Goal: Task Accomplishment & Management: Manage account settings

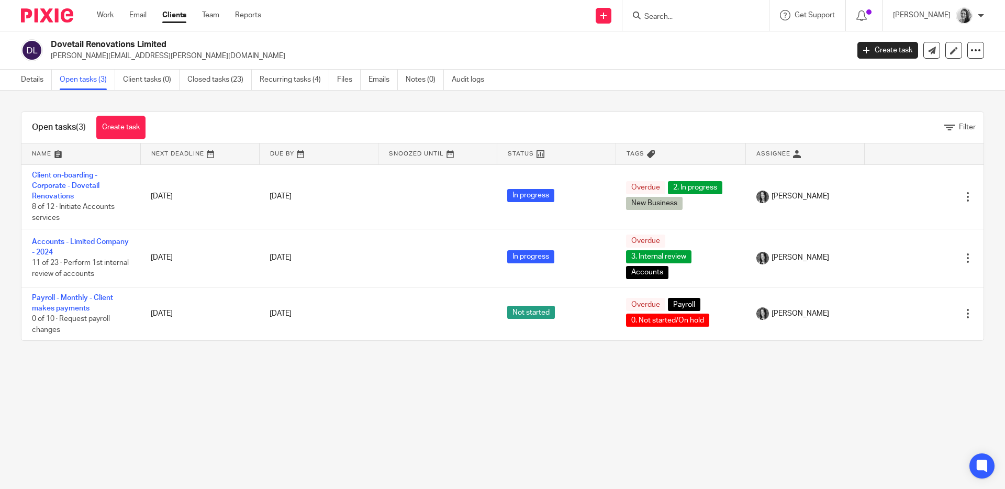
click at [677, 17] on input "Search" at bounding box center [691, 17] width 94 height 9
type input "test"
click button "submit" at bounding box center [0, 0] width 0 height 0
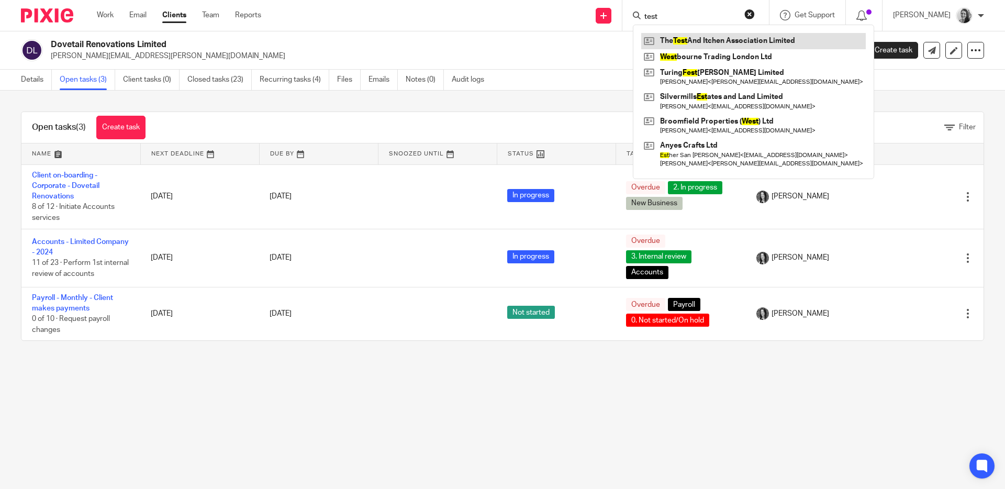
click at [718, 37] on link at bounding box center [753, 41] width 225 height 16
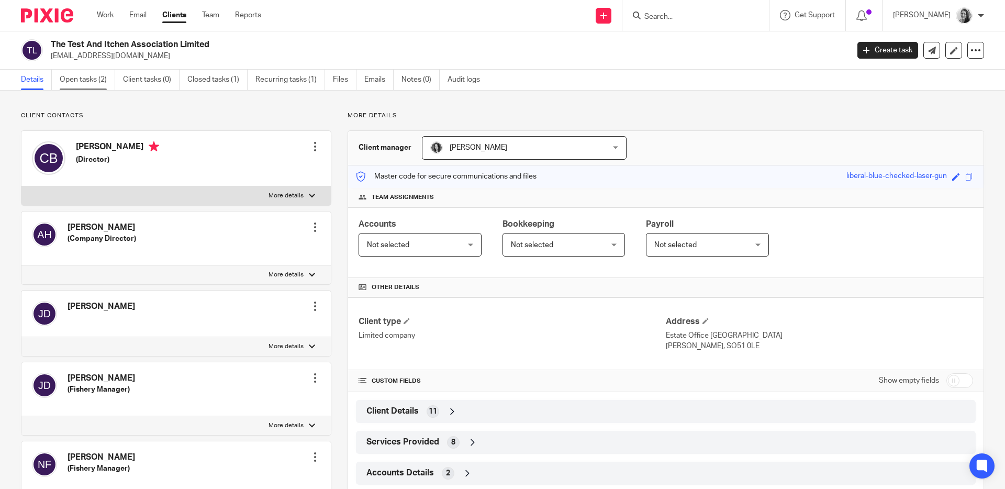
click at [94, 76] on link "Open tasks (2)" at bounding box center [88, 80] width 56 height 20
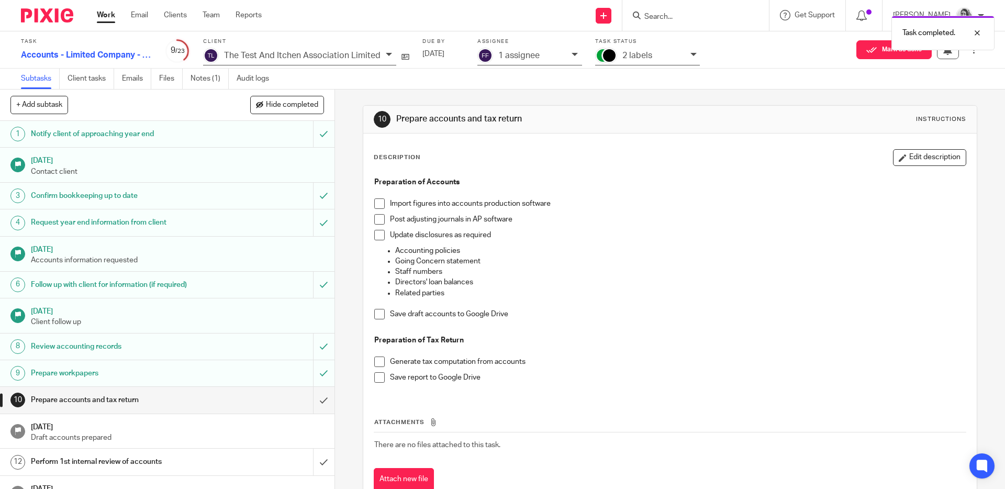
scroll to position [14, 0]
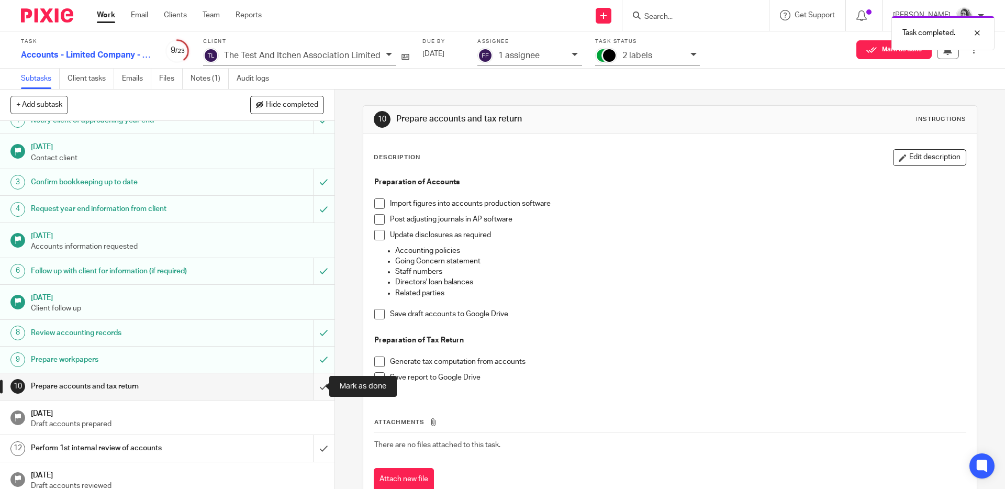
click at [311, 388] on input "submit" at bounding box center [167, 386] width 335 height 26
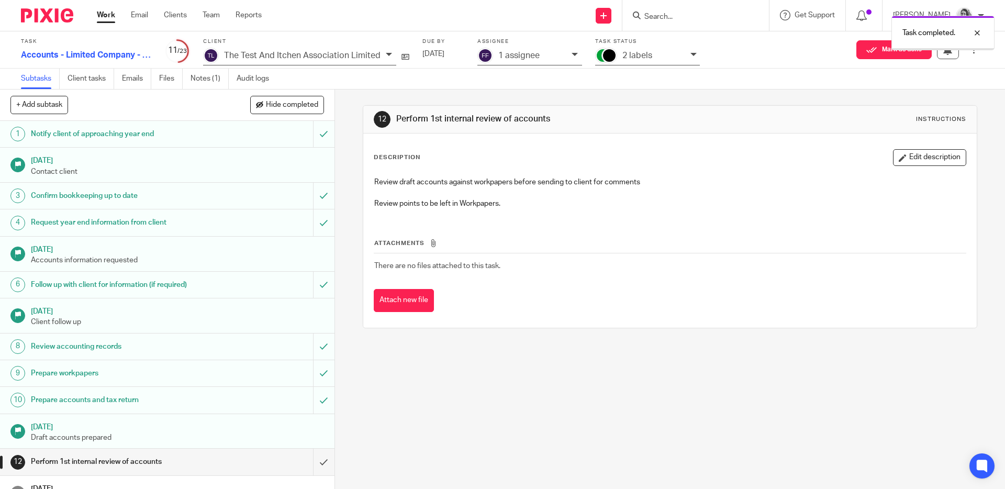
scroll to position [168, 0]
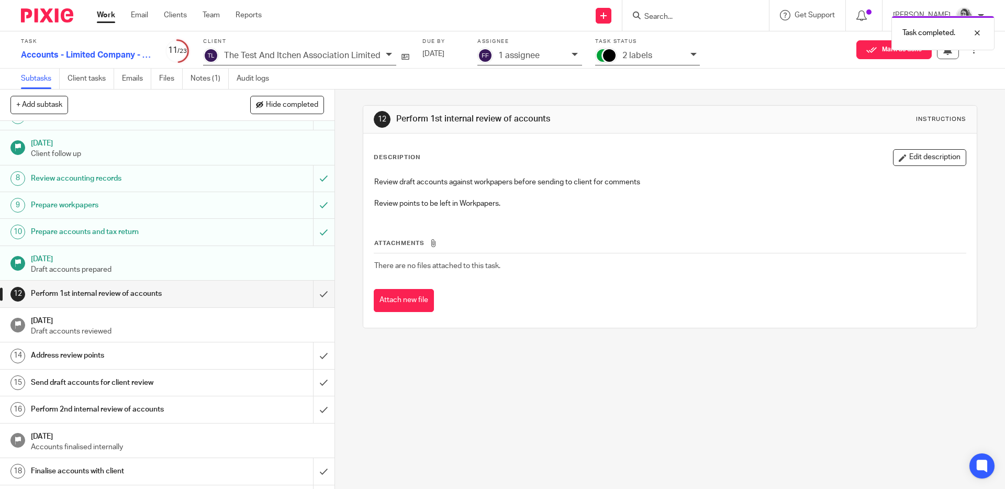
click at [533, 57] on p "1 assignee" at bounding box center [519, 55] width 41 height 9
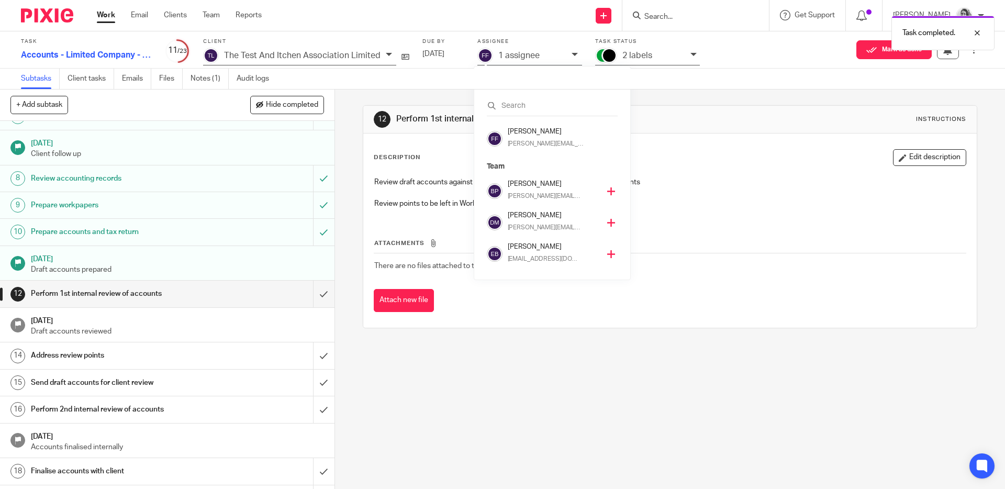
click at [607, 189] on icon at bounding box center [611, 191] width 8 height 8
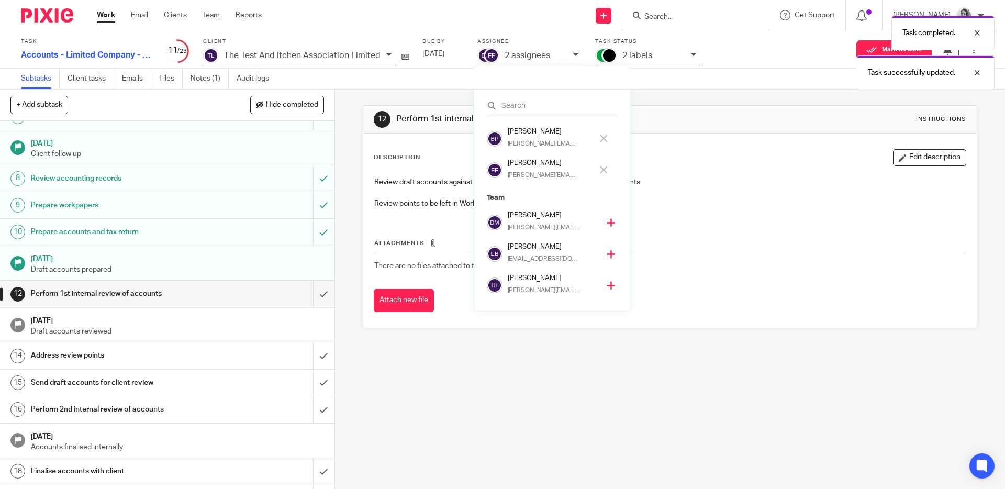
click at [606, 171] on icon at bounding box center [604, 170] width 8 height 8
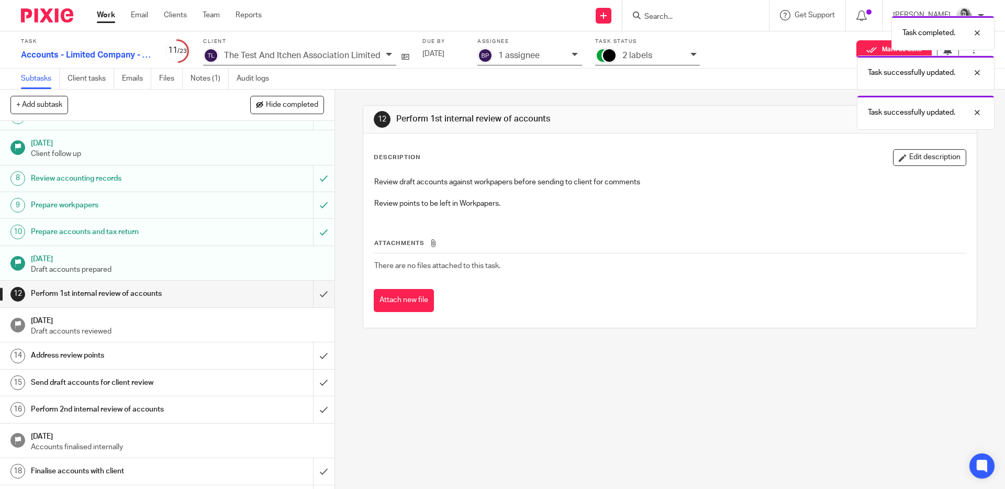
click at [660, 52] on div "Task completed. Task successfully updated. Task successfully updated." at bounding box center [749, 69] width 492 height 119
click at [678, 53] on div "Task completed. Task successfully updated. Task successfully updated." at bounding box center [749, 69] width 492 height 119
click at [688, 54] on div "Task successfully updated. Task successfully updated." at bounding box center [749, 50] width 492 height 80
click at [655, 59] on div "Task successfully updated. Task successfully updated." at bounding box center [749, 50] width 492 height 80
drag, startPoint x: 746, startPoint y: 125, endPoint x: 736, endPoint y: 115, distance: 13.7
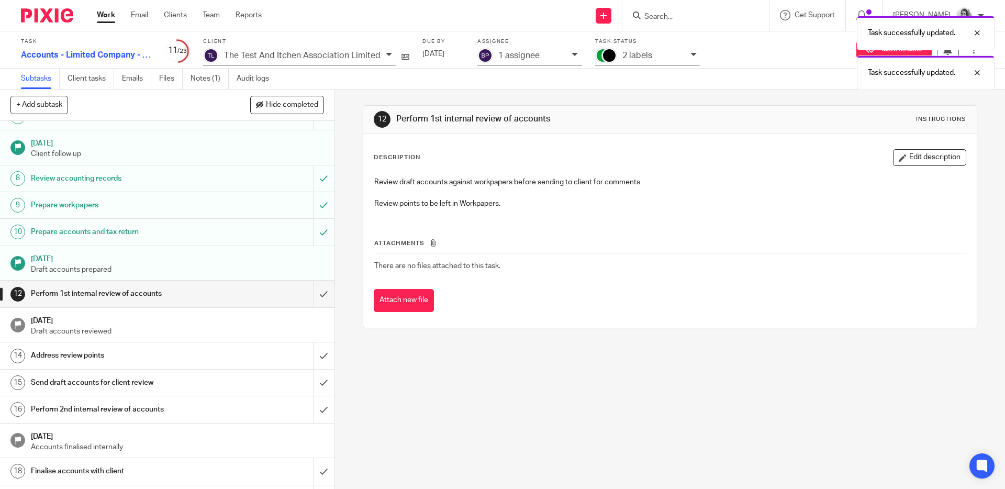
click at [746, 125] on div "12 Perform 1st internal review of accounts Instructions" at bounding box center [670, 119] width 592 height 17
click at [977, 31] on div at bounding box center [970, 33] width 28 height 13
click at [978, 30] on div at bounding box center [970, 33] width 28 height 13
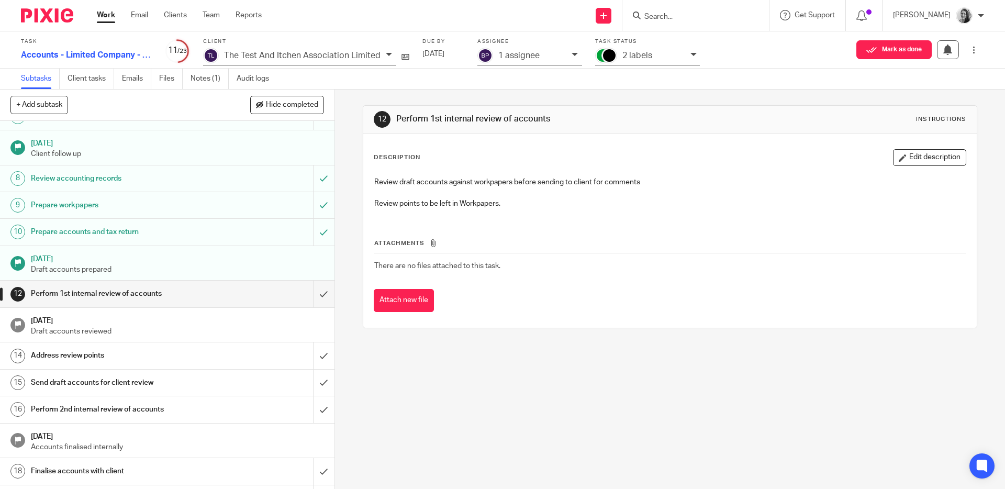
click at [666, 56] on div "2 labels" at bounding box center [654, 56] width 63 height 12
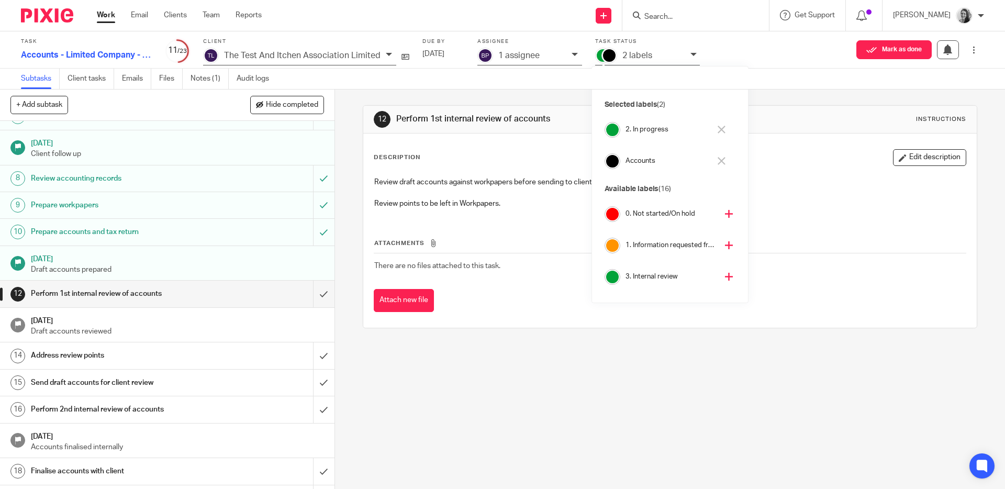
click at [721, 127] on icon at bounding box center [722, 130] width 8 height 8
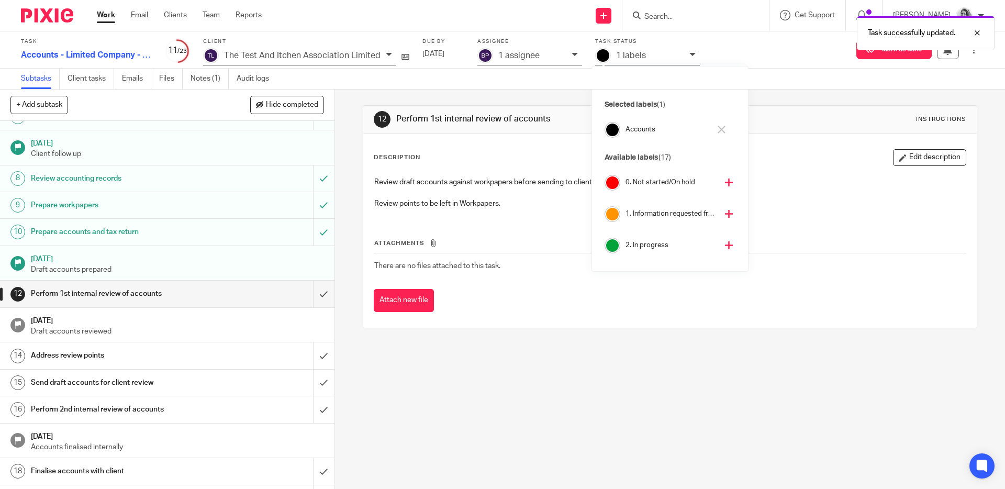
scroll to position [84, 0]
click at [725, 191] on icon at bounding box center [729, 193] width 8 height 8
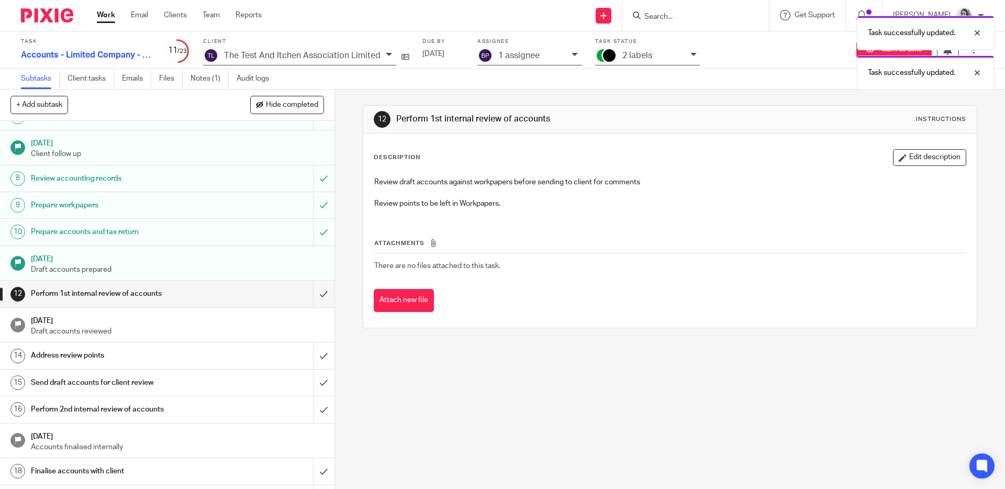
click at [518, 160] on div "Description Edit description" at bounding box center [670, 157] width 592 height 17
click at [106, 14] on link "Work" at bounding box center [106, 15] width 18 height 10
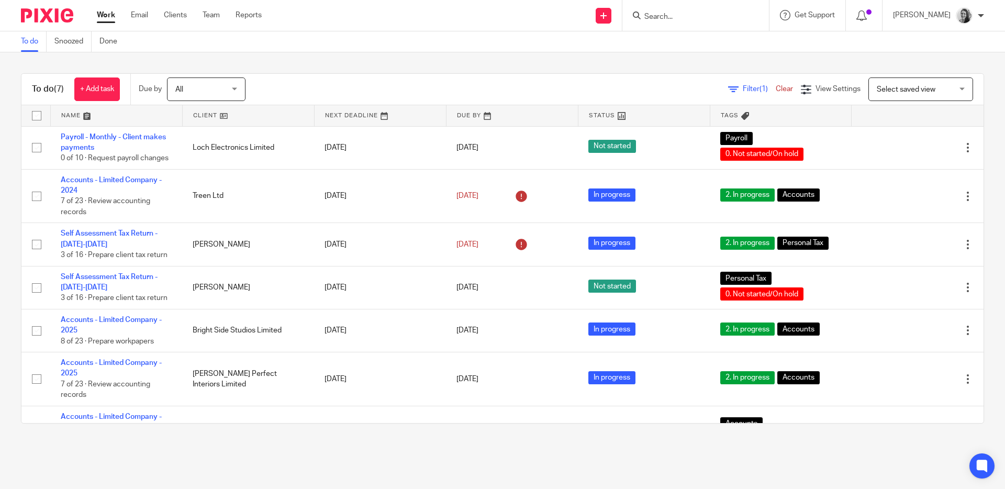
click at [700, 18] on input "Search" at bounding box center [691, 17] width 94 height 9
type input "tes"
click at [703, 33] on link at bounding box center [720, 41] width 158 height 16
click at [705, 35] on link at bounding box center [720, 41] width 158 height 16
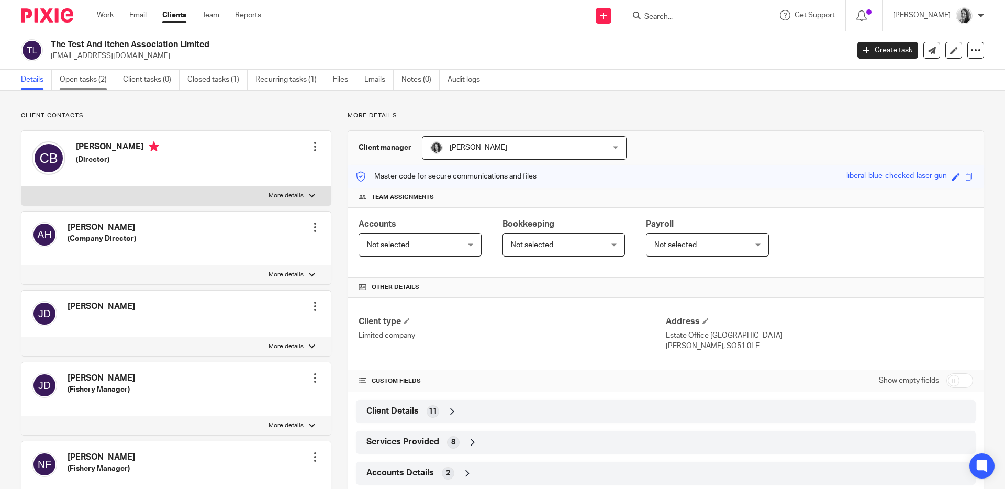
click at [72, 84] on link "Open tasks (2)" at bounding box center [88, 80] width 56 height 20
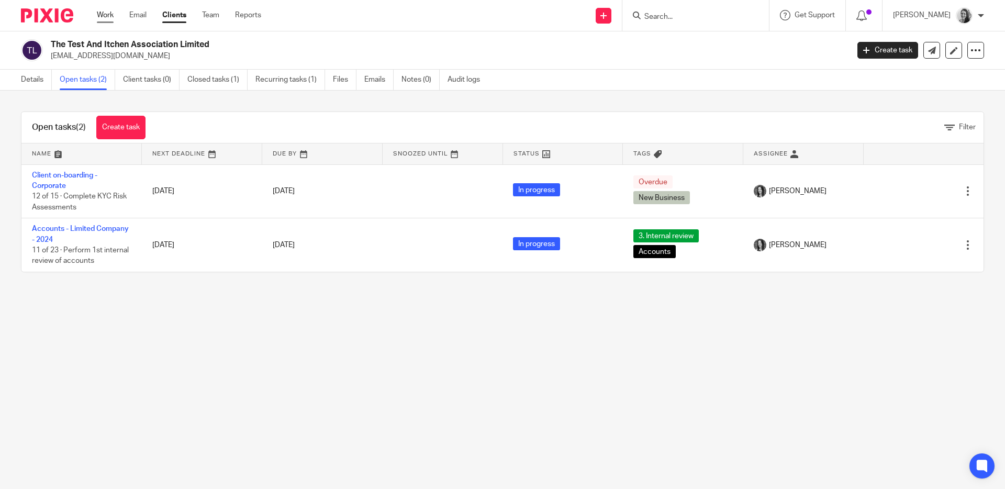
click at [108, 16] on link "Work" at bounding box center [105, 15] width 17 height 10
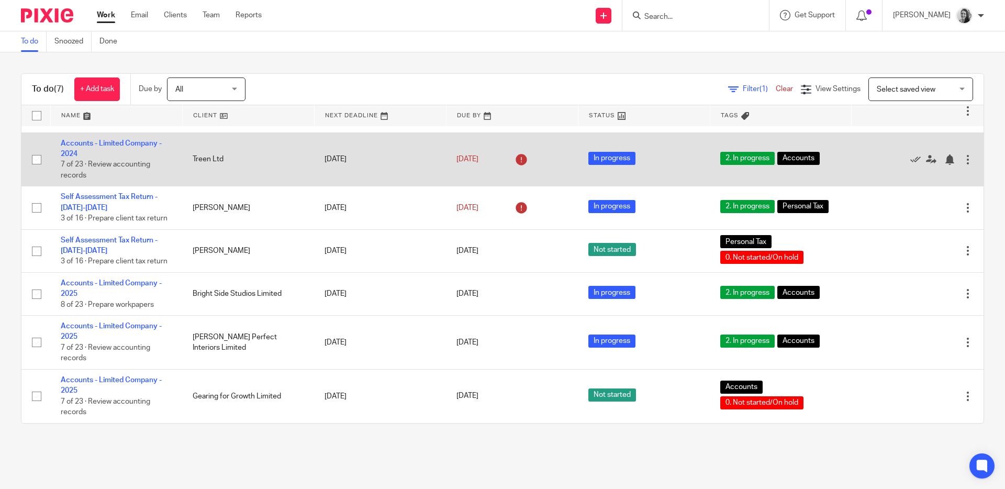
scroll to position [53, 0]
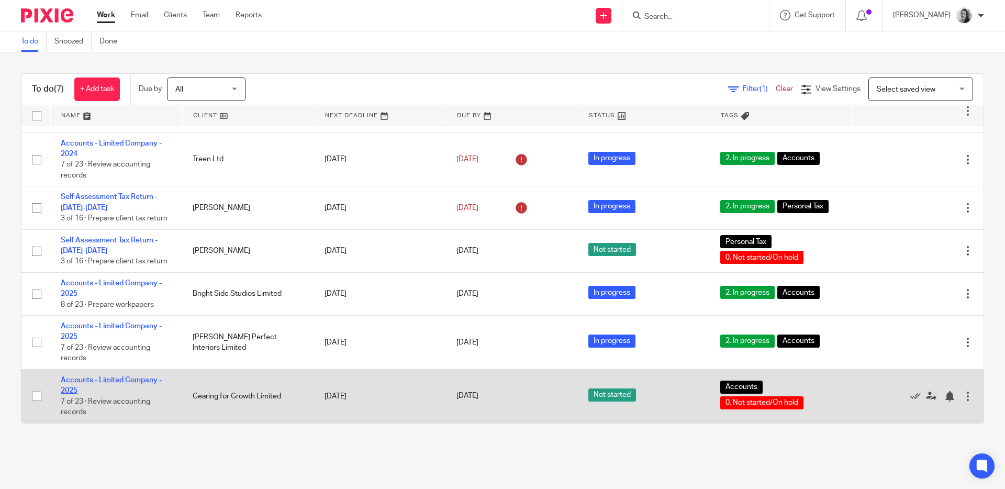
click at [97, 377] on link "Accounts - Limited Company - 2025" at bounding box center [111, 386] width 101 height 18
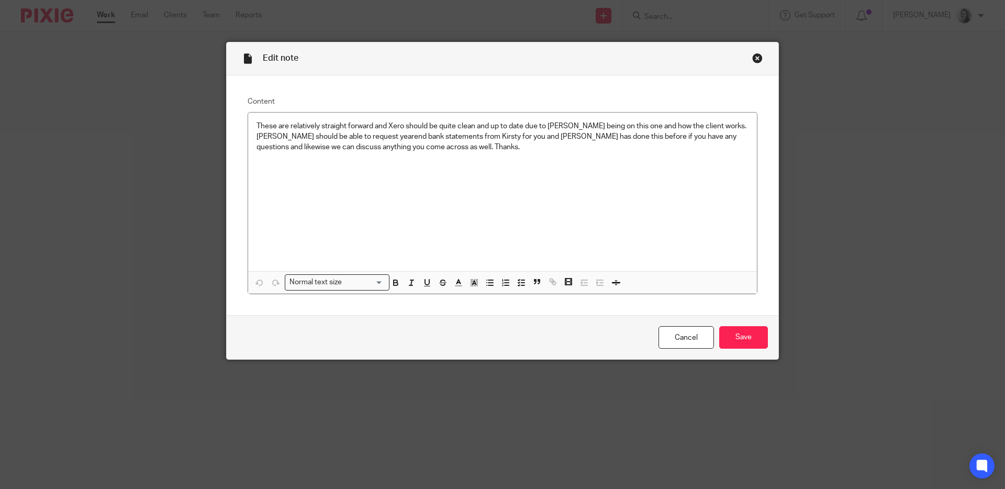
click at [753, 59] on div "Close this dialog window" at bounding box center [758, 58] width 10 height 10
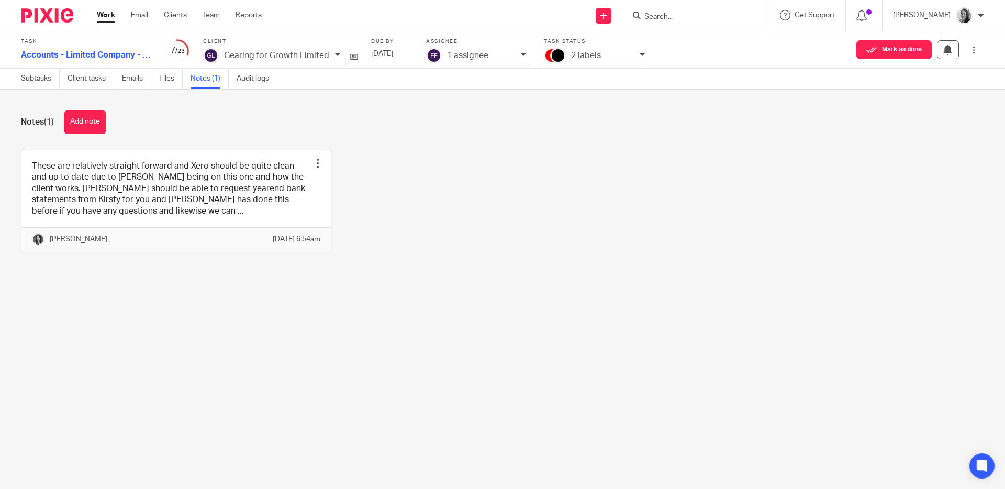
click at [361, 156] on div "These are relatively straight forward and Xero should be quite clean and up to …" at bounding box center [495, 208] width 980 height 117
